Goal: Check status: Check status

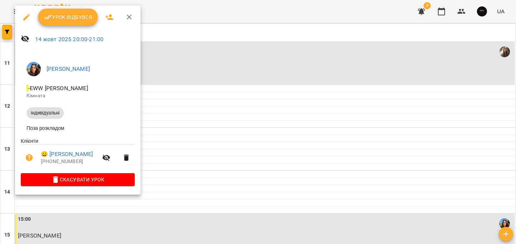
scroll to position [361, 0]
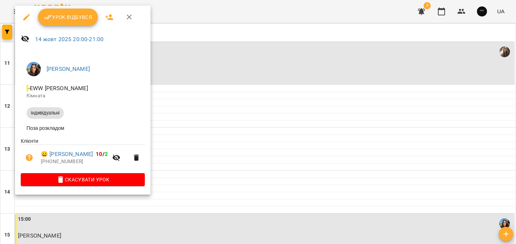
click at [73, 23] on button "Урок відбувся" at bounding box center [68, 17] width 60 height 17
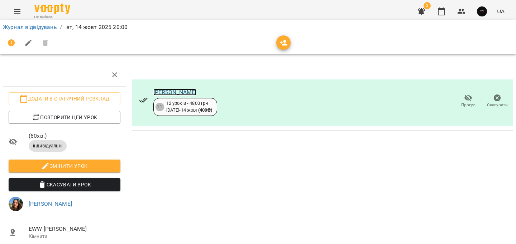
click at [194, 92] on link "[PERSON_NAME]" at bounding box center [174, 92] width 43 height 7
click at [57, 25] on ol "Журнал відвідувань / [DATE] 20:00" at bounding box center [258, 27] width 510 height 9
click at [52, 27] on link "Журнал відвідувань" at bounding box center [30, 27] width 54 height 7
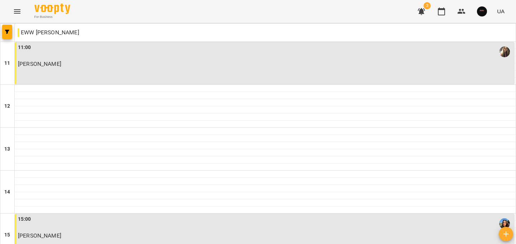
scroll to position [361, 0]
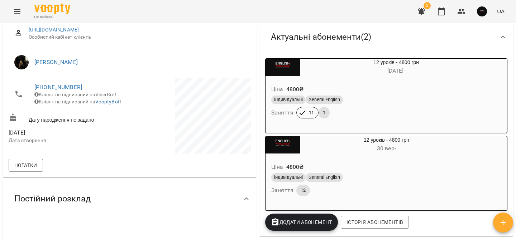
scroll to position [91, 0]
